Goal: Task Accomplishment & Management: Use online tool/utility

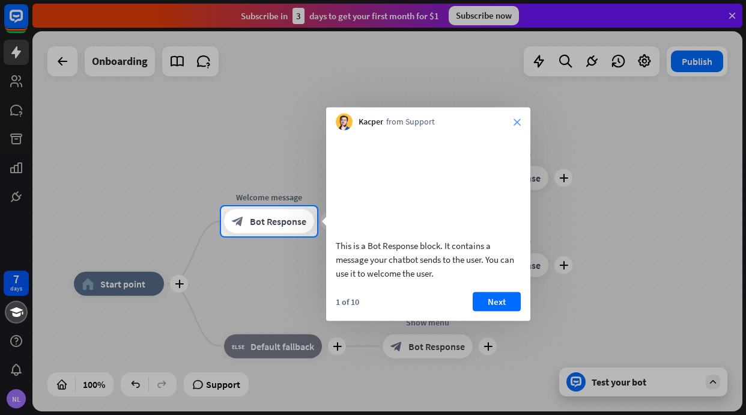
click at [518, 122] on icon "close" at bounding box center [517, 121] width 7 height 7
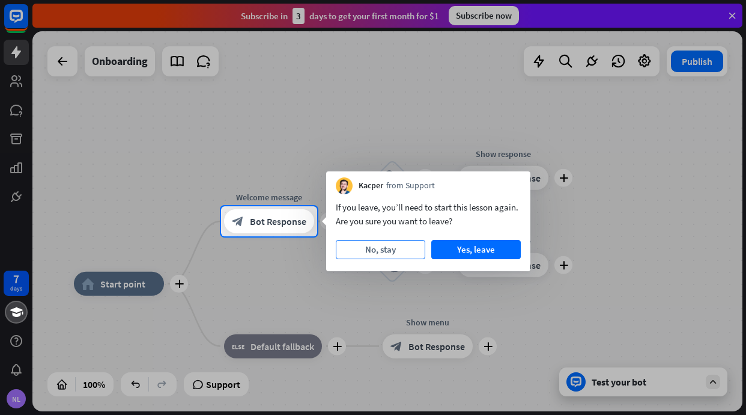
click at [397, 255] on button "No, stay" at bounding box center [381, 249] width 90 height 19
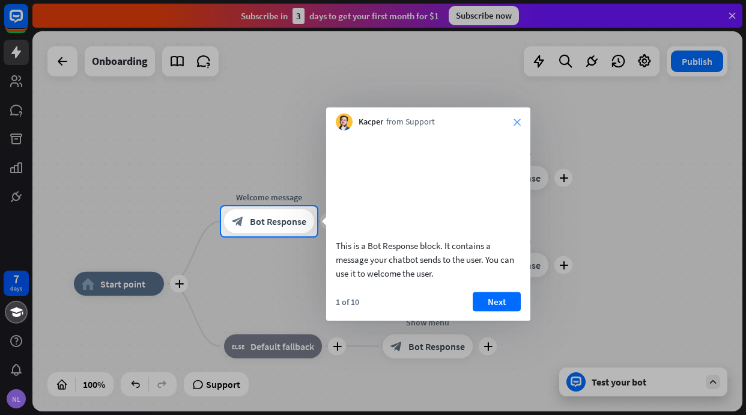
click at [515, 123] on icon "close" at bounding box center [517, 121] width 7 height 7
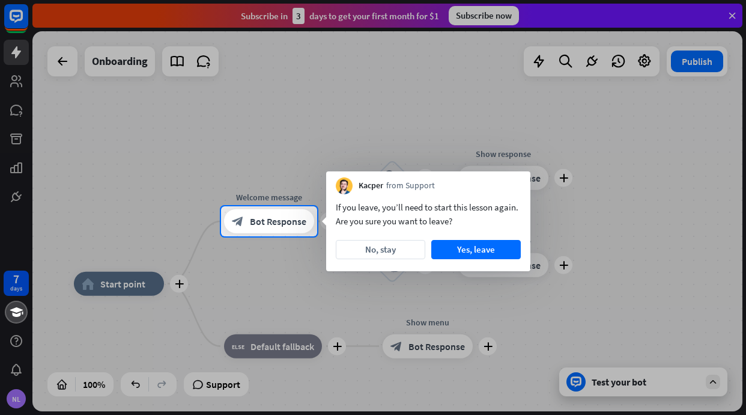
click at [503, 264] on div "If you leave, you’ll need to start this lesson again. Are you sure you want to …" at bounding box center [428, 232] width 204 height 77
click at [503, 247] on button "Yes, leave" at bounding box center [476, 249] width 90 height 19
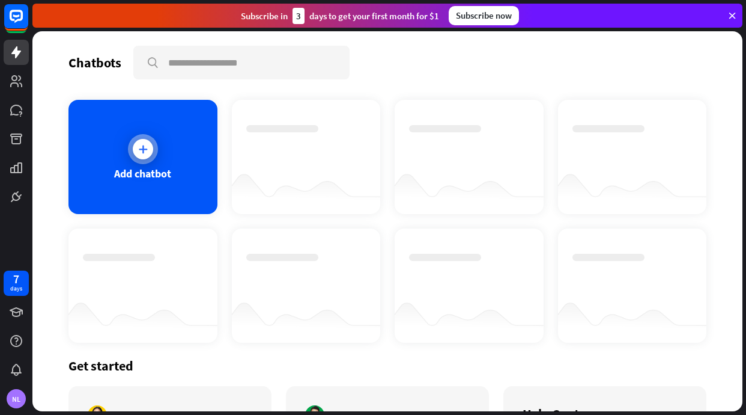
click at [152, 168] on div "Add chatbot" at bounding box center [142, 173] width 57 height 14
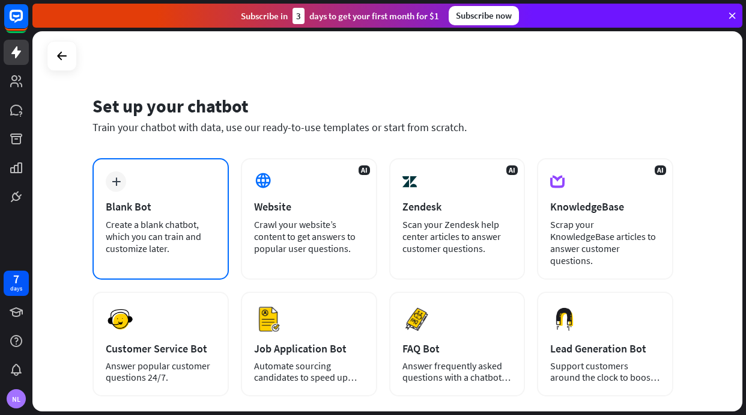
click at [163, 205] on div "Blank Bot" at bounding box center [161, 206] width 110 height 14
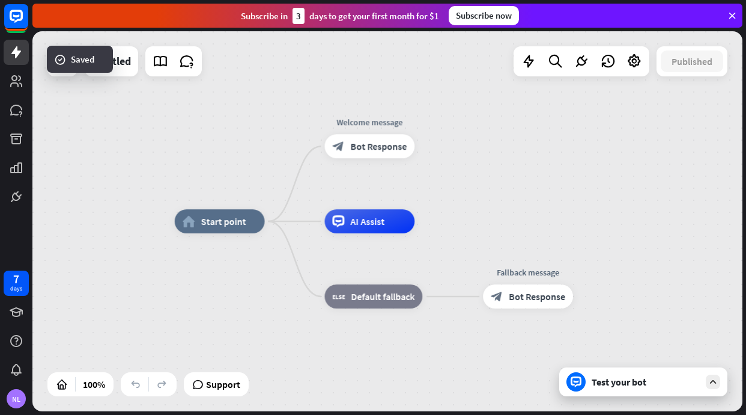
click at [598, 376] on div "Test your bot" at bounding box center [646, 381] width 108 height 12
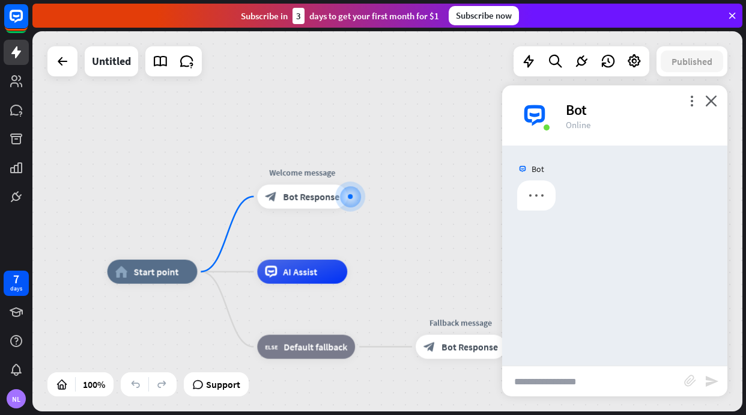
click at [571, 381] on input "text" at bounding box center [593, 381] width 182 height 30
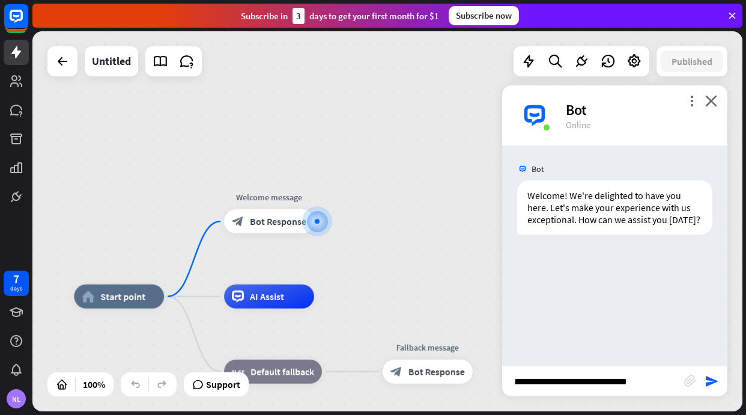
type input "**********"
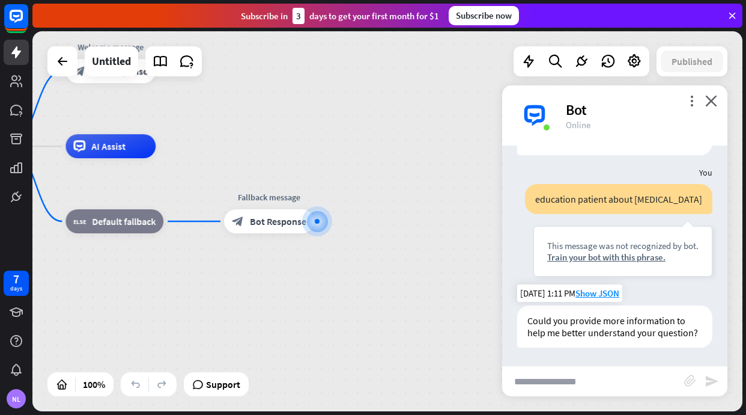
scroll to position [103, 0]
click at [584, 389] on input "text" at bounding box center [593, 381] width 182 height 30
type input "**********"
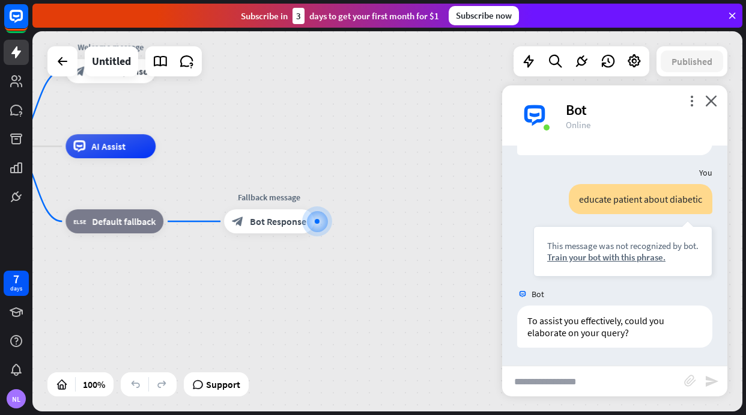
scroll to position [296, 0]
drag, startPoint x: 529, startPoint y: 332, endPoint x: 627, endPoint y: 332, distance: 98.5
click at [627, 332] on div "To assist you effectively, could you elaborate on your query?" at bounding box center [614, 326] width 195 height 42
copy div "elaborate on your query?"
click at [619, 389] on input "text" at bounding box center [593, 381] width 182 height 30
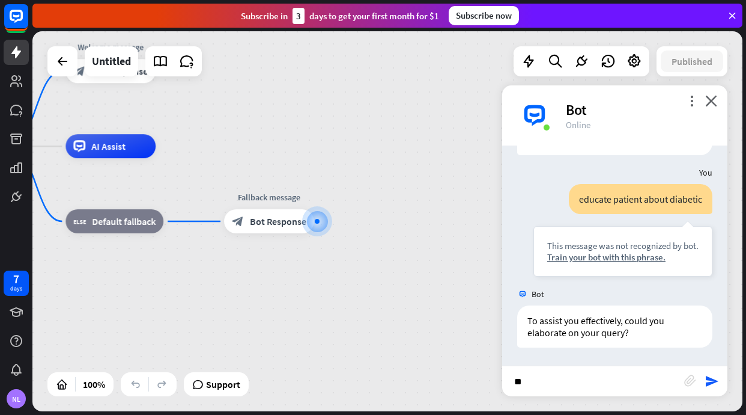
type input "*"
type input "**********"
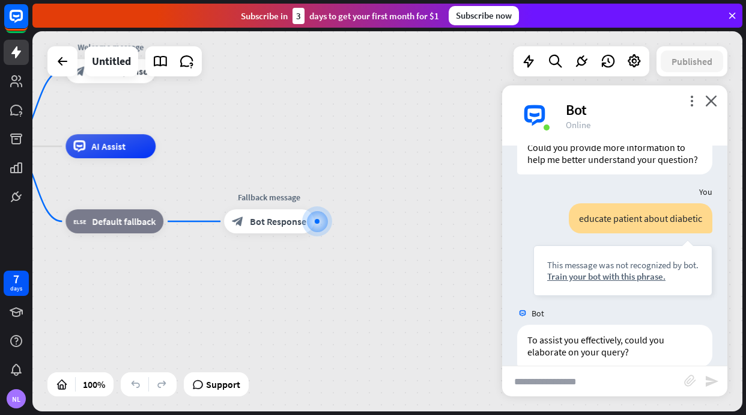
scroll to position [0, 0]
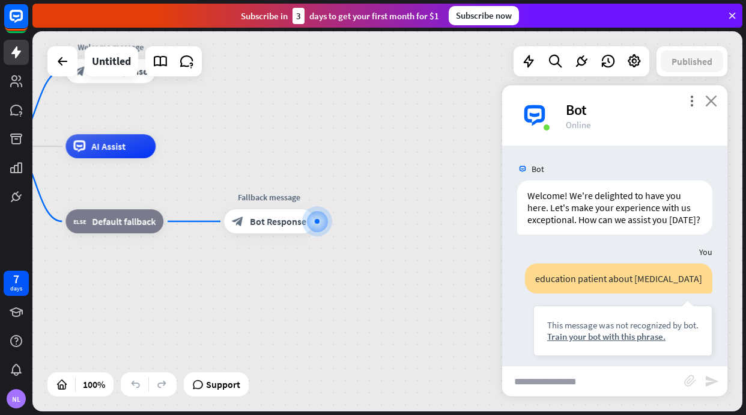
click at [716, 105] on icon "close" at bounding box center [711, 100] width 12 height 11
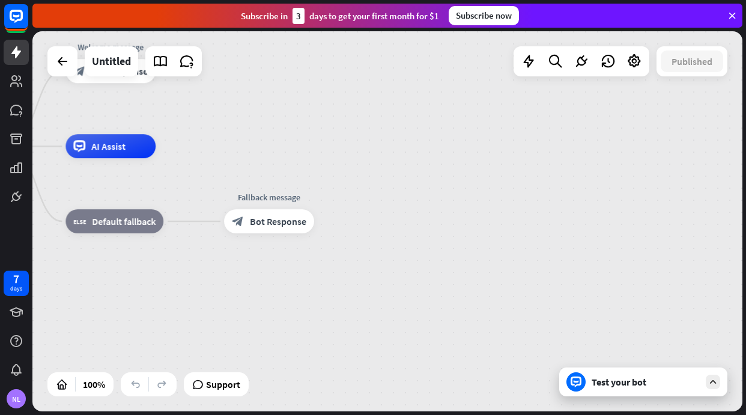
click at [627, 395] on div "Test your bot" at bounding box center [643, 381] width 168 height 29
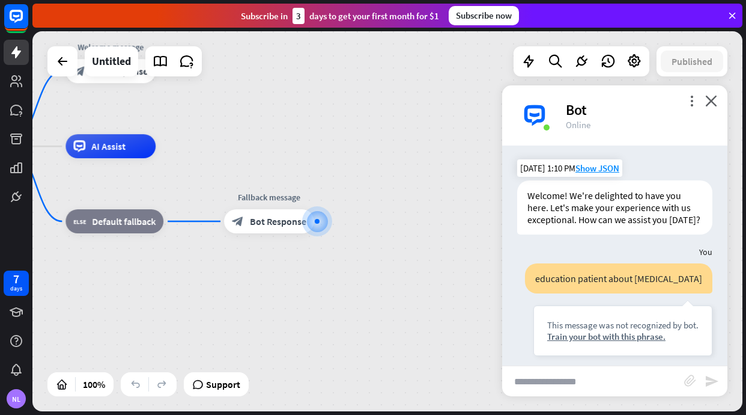
scroll to position [500, 0]
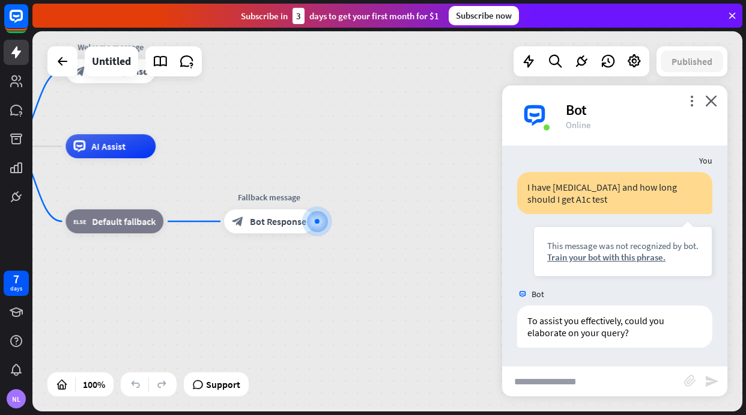
click at [544, 393] on input "text" at bounding box center [593, 381] width 182 height 30
type input "*"
type input "**********"
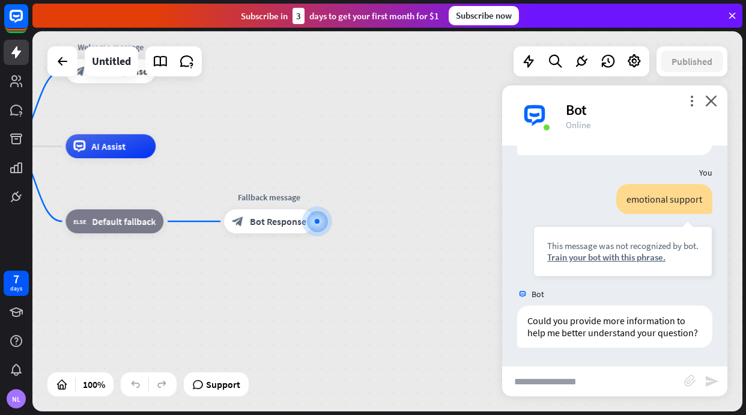
scroll to position [704, 0]
click at [693, 102] on icon "more_vert" at bounding box center [691, 100] width 11 height 11
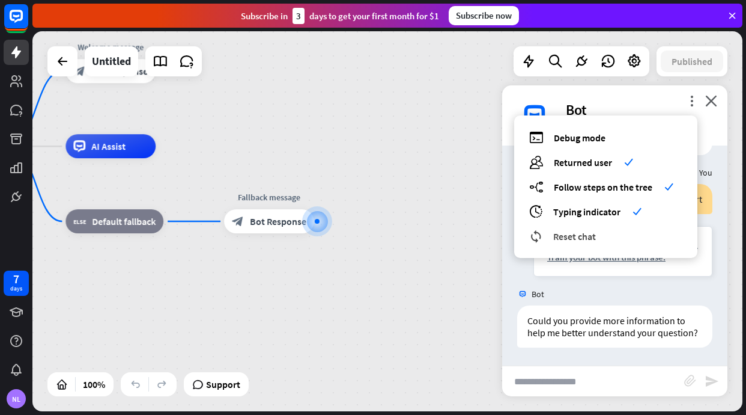
click at [583, 234] on span "Reset chat" at bounding box center [574, 236] width 43 height 12
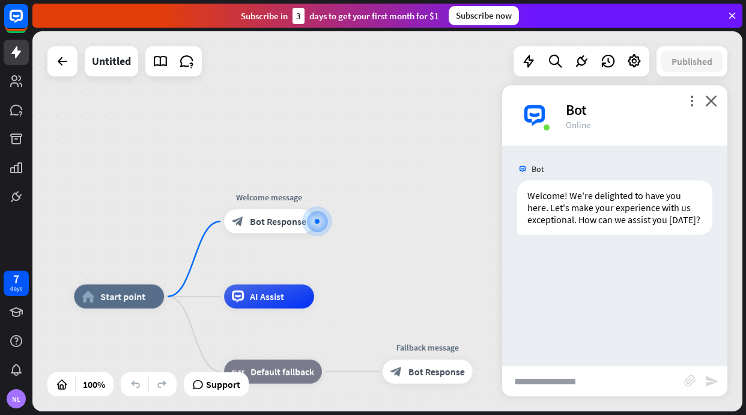
click at [609, 383] on input "text" at bounding box center [593, 381] width 182 height 30
type input "**********"
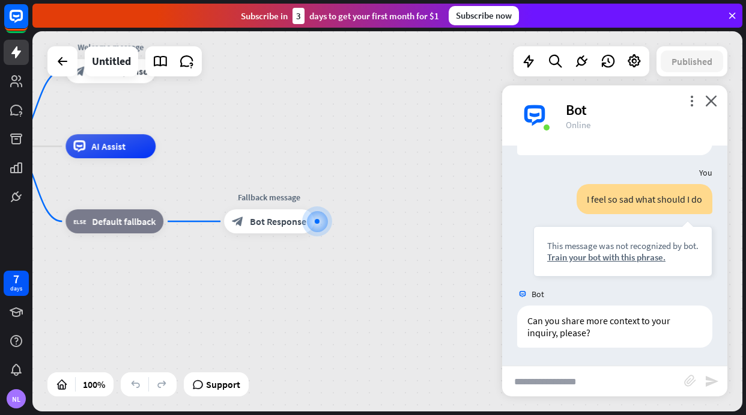
scroll to position [91, 0]
click at [693, 101] on icon "more_vert" at bounding box center [691, 100] width 11 height 11
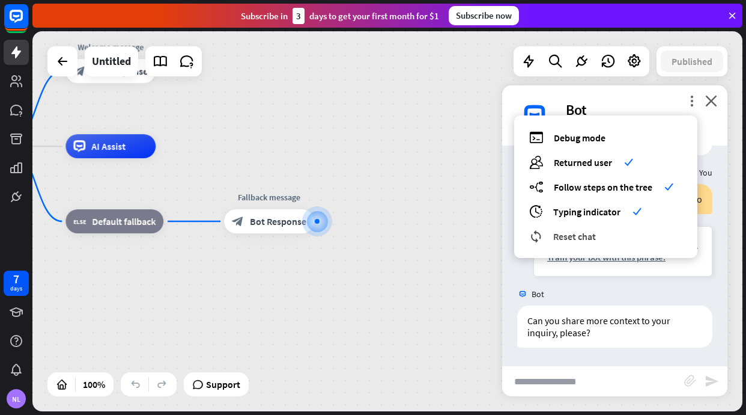
click at [589, 233] on span "Reset chat" at bounding box center [574, 236] width 43 height 12
